Goal: Information Seeking & Learning: Learn about a topic

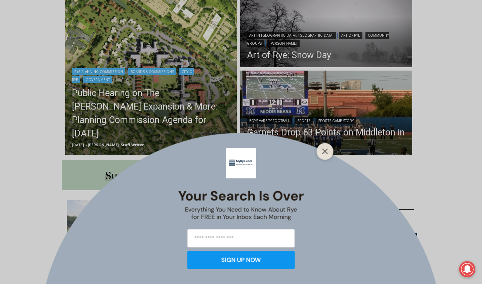
scroll to position [206, 0]
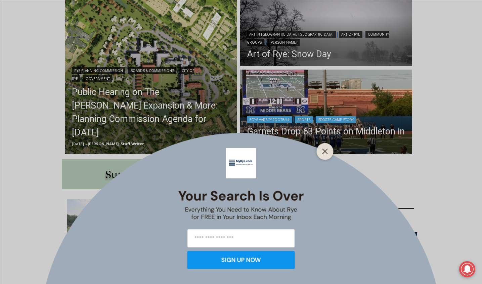
click at [329, 150] on button "Close" at bounding box center [325, 151] width 9 height 9
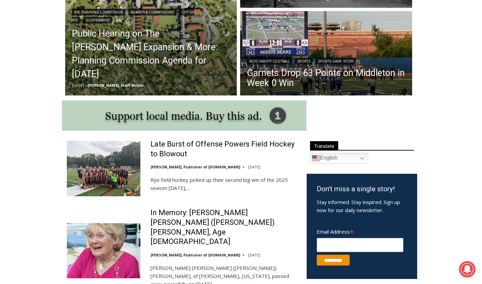
scroll to position [265, 0]
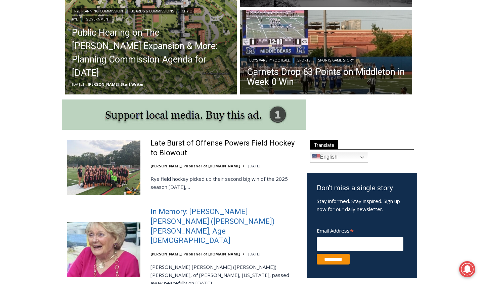
click at [190, 220] on link "In Memory: Maureen Catherine (Devlin) Koecheler, Age 83" at bounding box center [225, 226] width 148 height 38
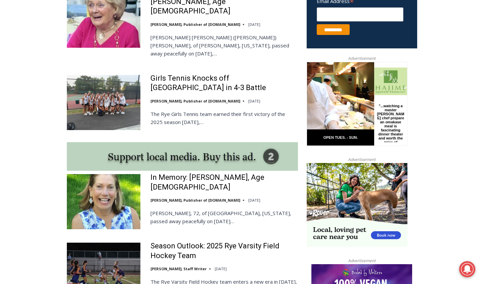
scroll to position [495, 0]
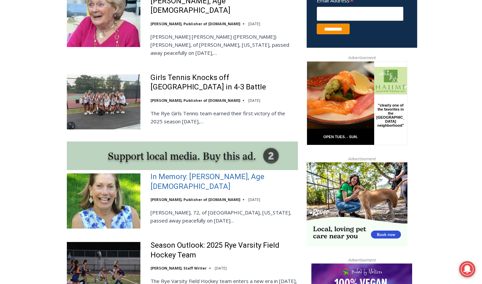
click at [211, 172] on link "In Memory: [PERSON_NAME], Age [DEMOGRAPHIC_DATA]" at bounding box center [225, 181] width 148 height 19
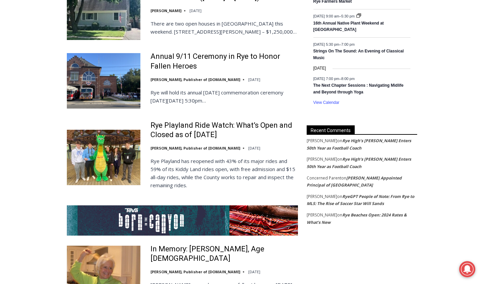
scroll to position [1150, 0]
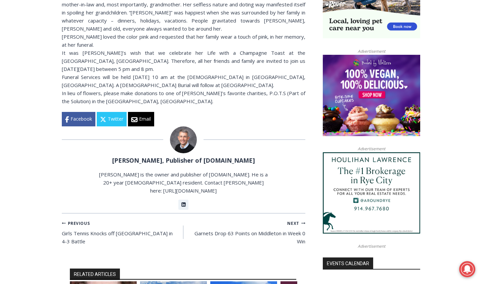
scroll to position [601, 0]
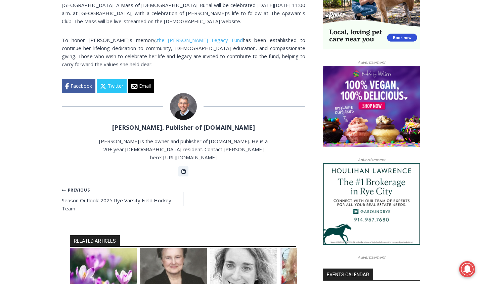
scroll to position [590, 0]
